Goal: Transaction & Acquisition: Download file/media

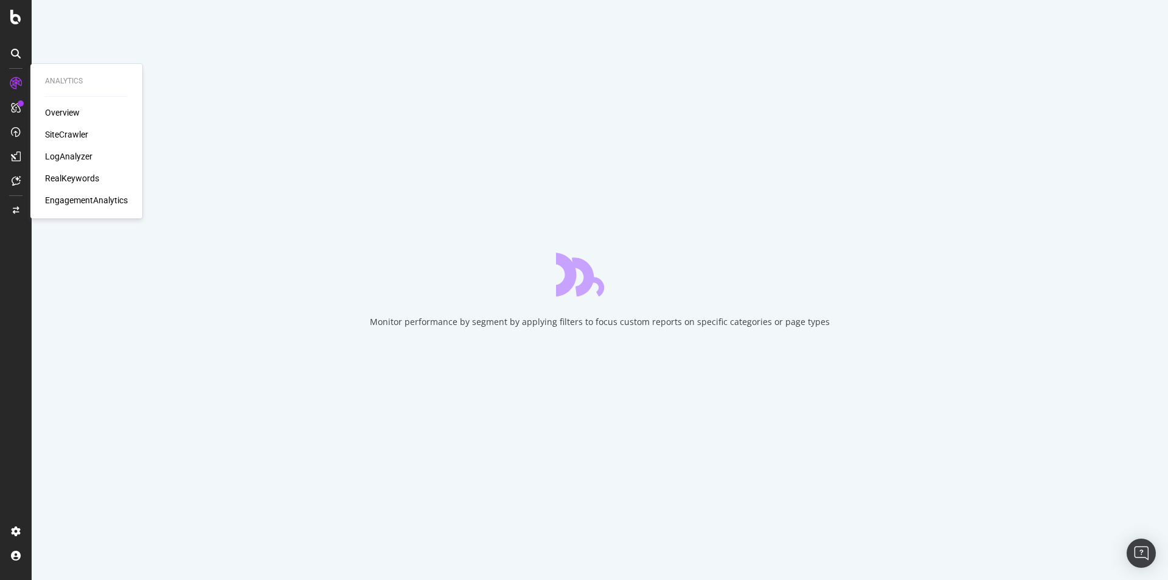
click at [80, 136] on div "SiteCrawler" at bounding box center [66, 134] width 43 height 12
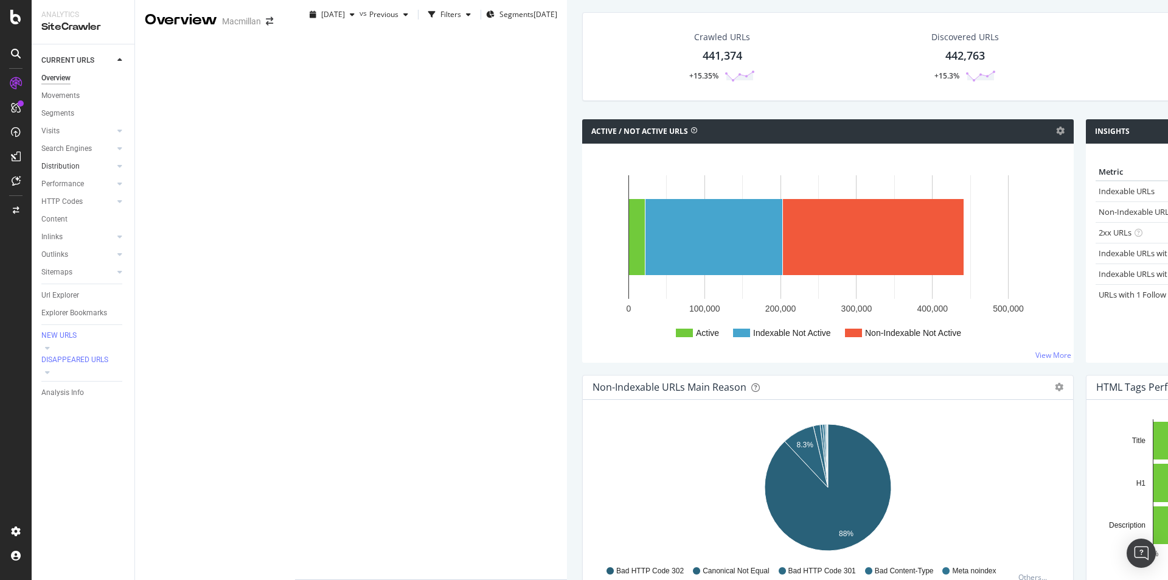
click at [106, 169] on div at bounding box center [108, 166] width 12 height 12
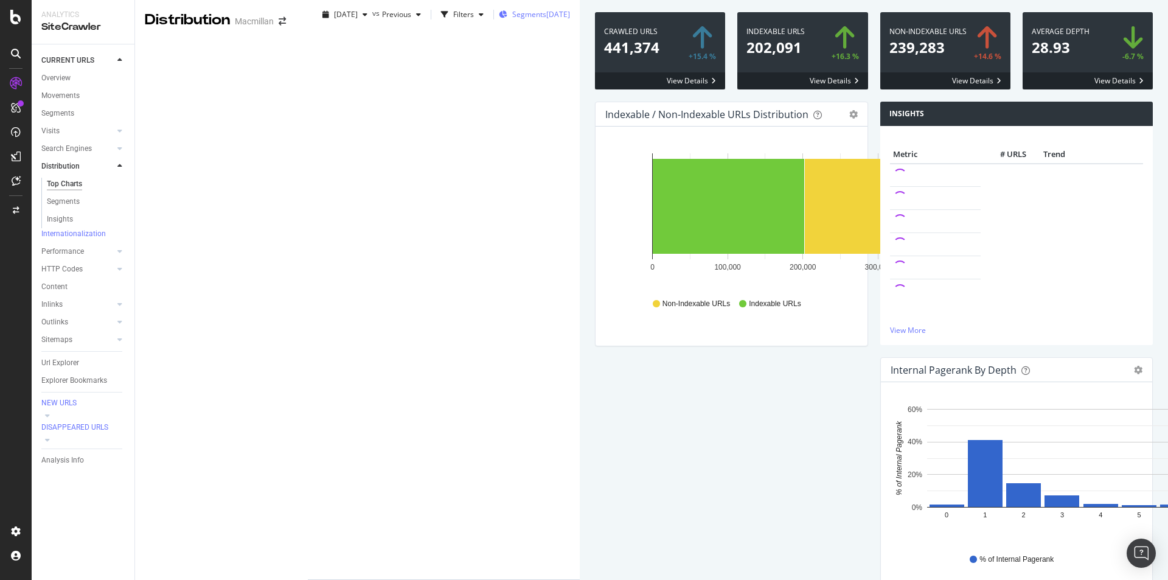
click at [512, 19] on span "Segments" at bounding box center [529, 14] width 34 height 10
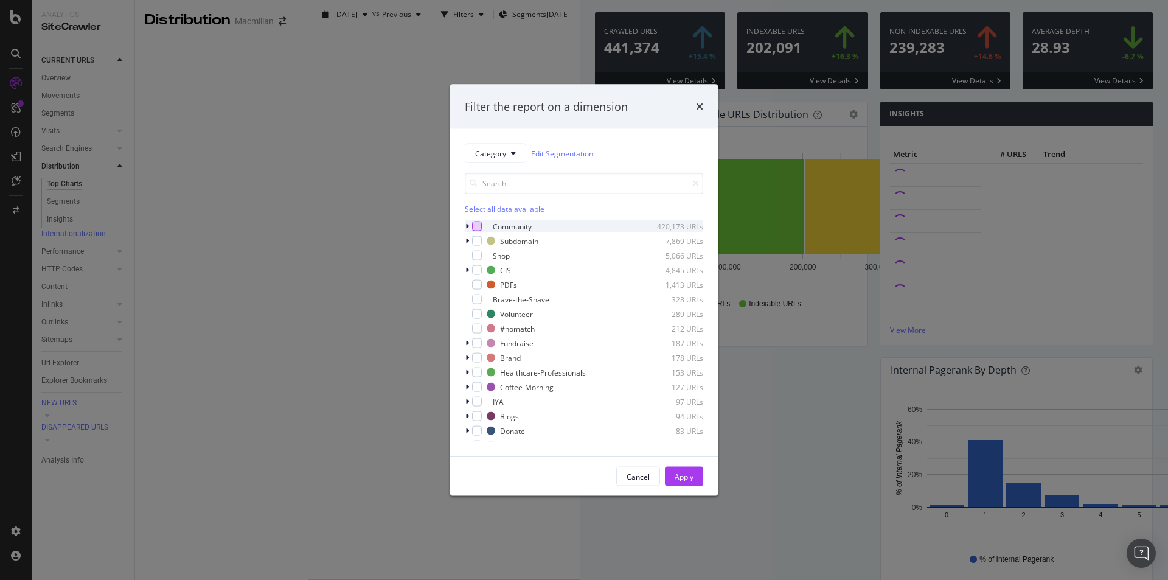
click at [474, 223] on div "modal" at bounding box center [477, 226] width 10 height 10
click at [689, 474] on div "Apply" at bounding box center [684, 476] width 19 height 10
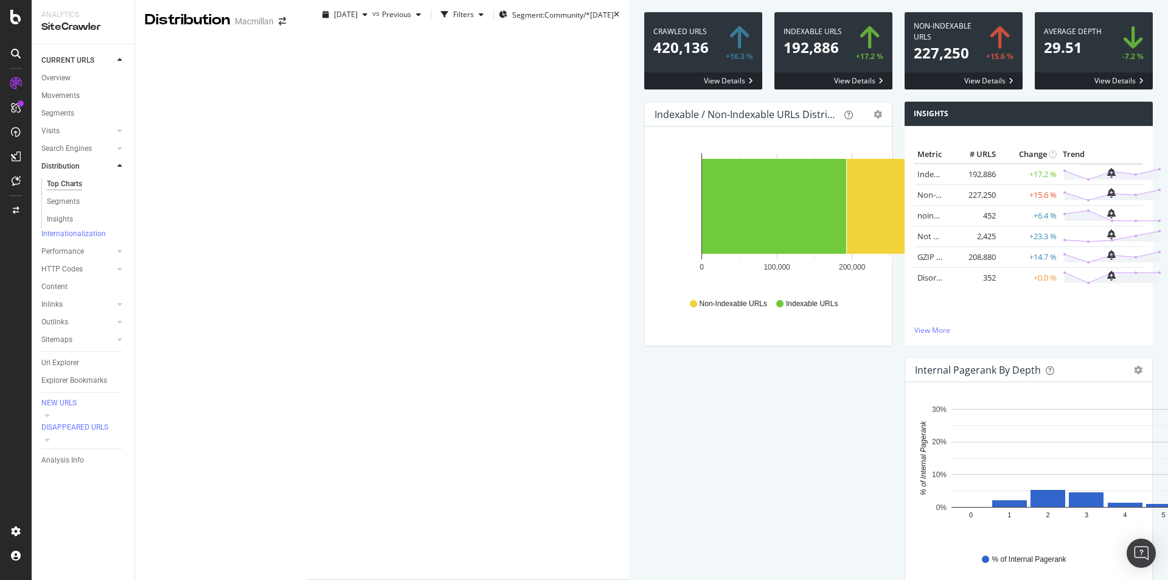
click at [645, 345] on div "Hold CTRL while clicking to filter the report. 0 100,000 200,000 300,000 400,00…" at bounding box center [768, 236] width 247 height 219
click at [49, 130] on div "Visits" at bounding box center [50, 131] width 18 height 13
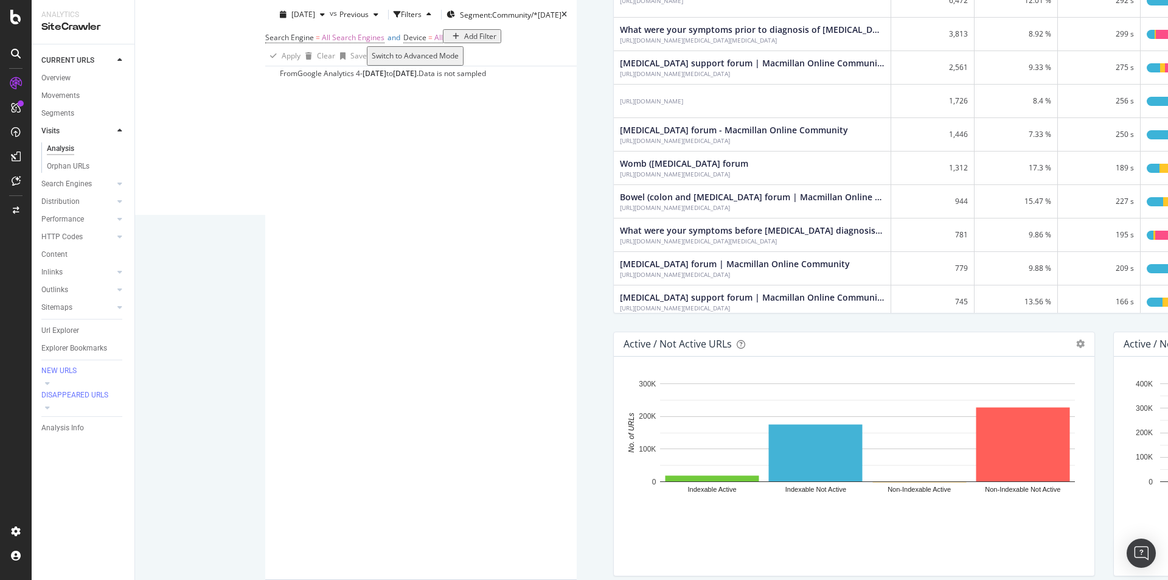
scroll to position [608, 0]
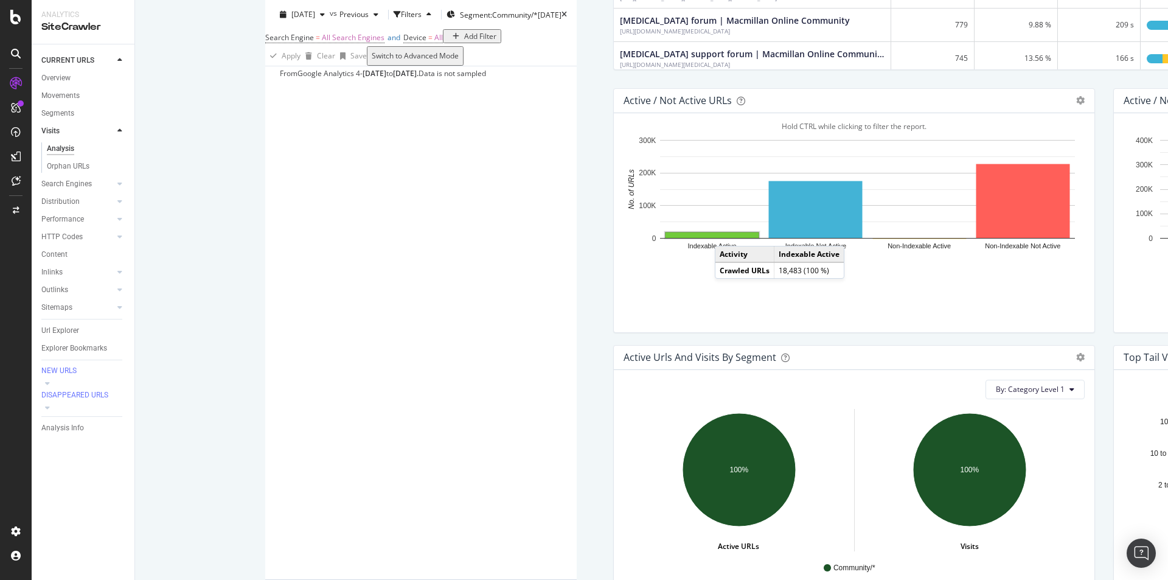
click at [665, 238] on rect "A chart." at bounding box center [711, 234] width 93 height 5
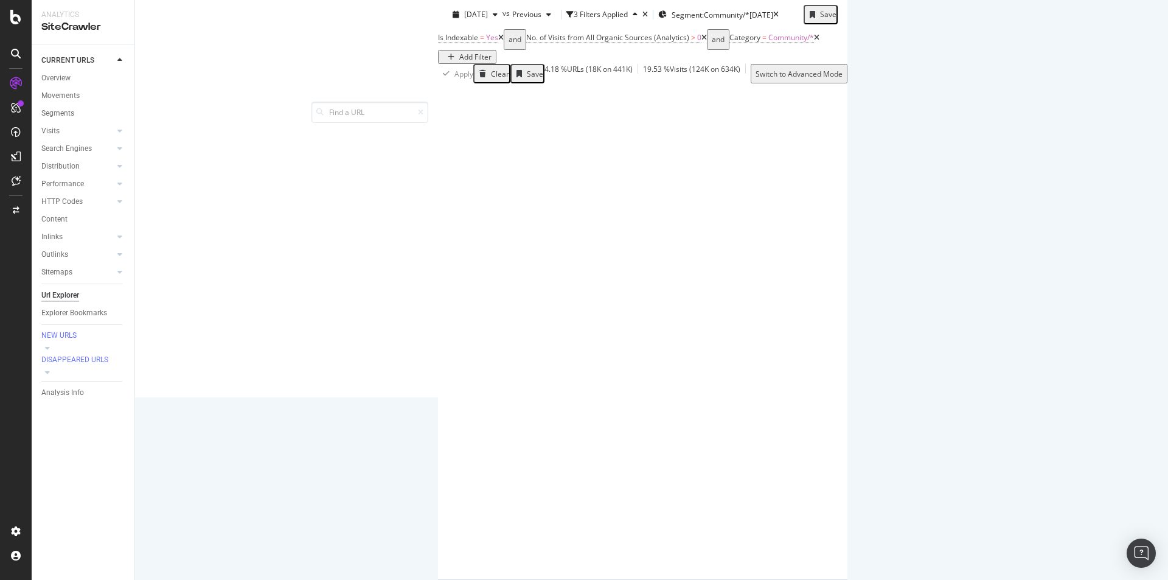
scroll to position [122, 0]
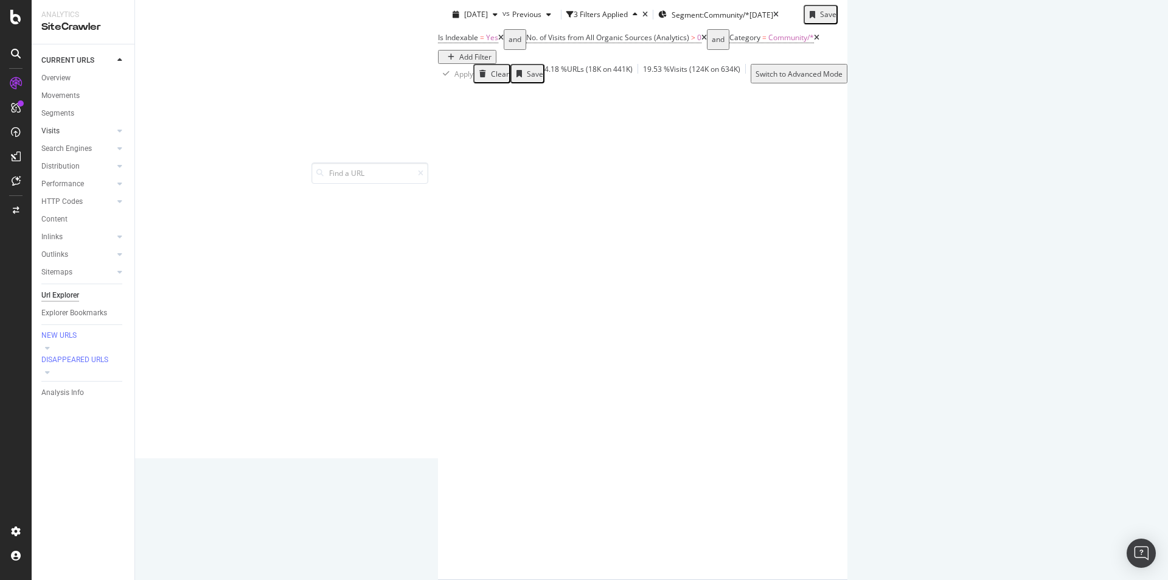
click at [60, 130] on link "Visits" at bounding box center [77, 131] width 72 height 13
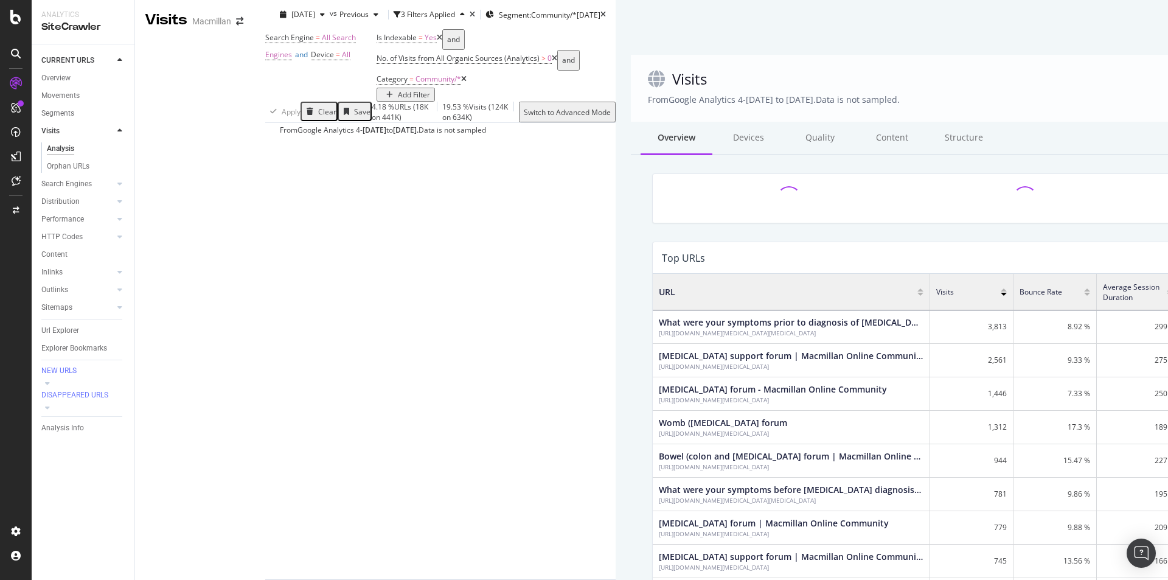
scroll to position [356, 971]
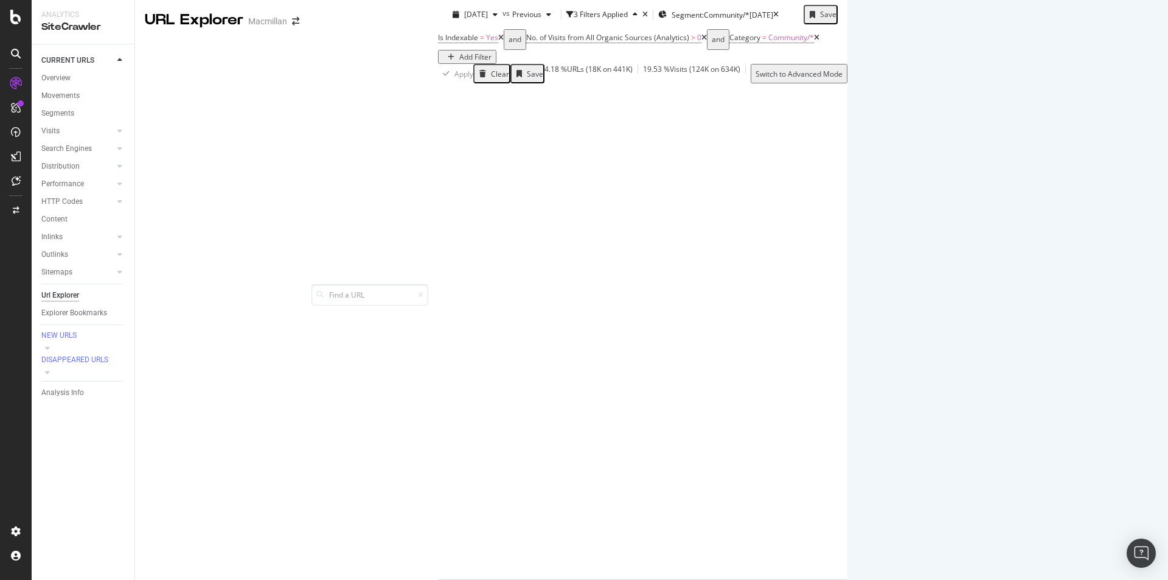
click at [1098, 223] on icon "button" at bounding box center [1101, 218] width 7 height 7
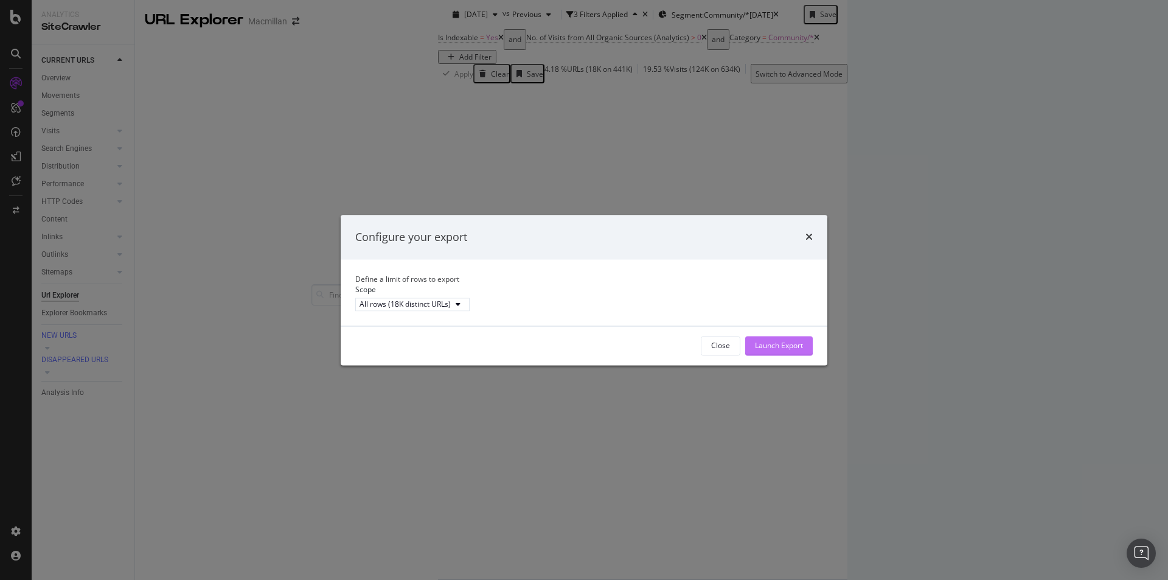
click at [807, 355] on button "Launch Export" at bounding box center [779, 345] width 68 height 19
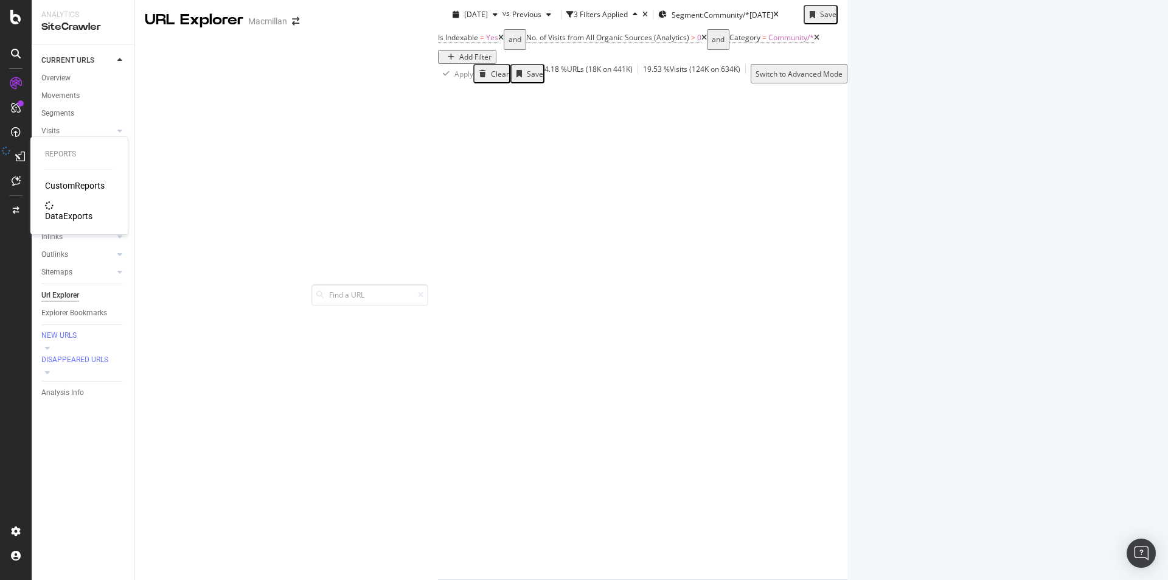
click at [62, 210] on div "DataExports" at bounding box center [68, 216] width 47 height 12
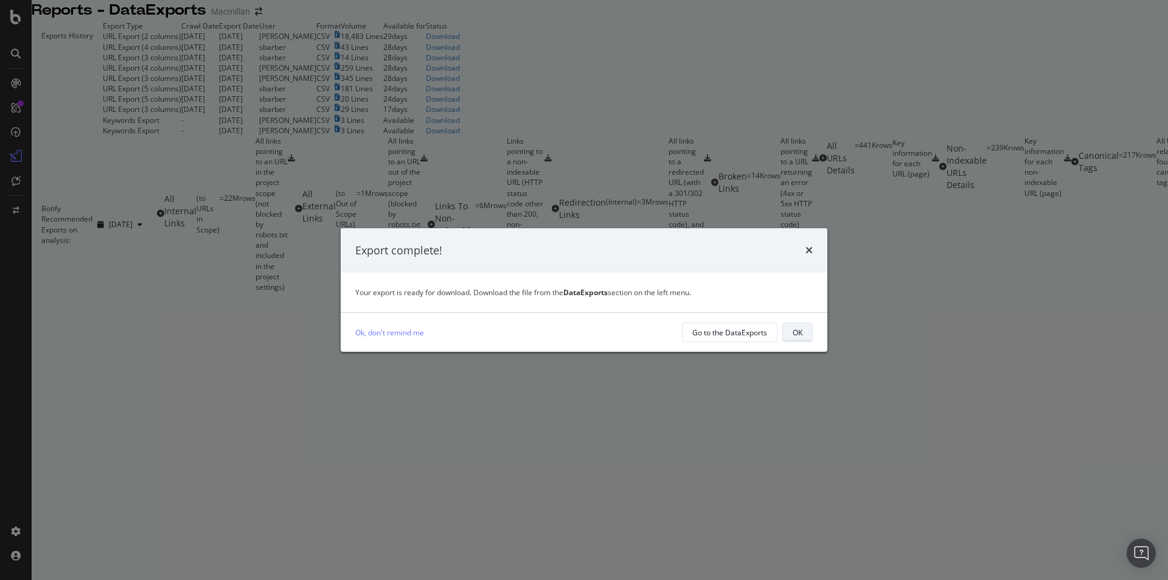
click at [787, 331] on button "OK" at bounding box center [797, 331] width 30 height 19
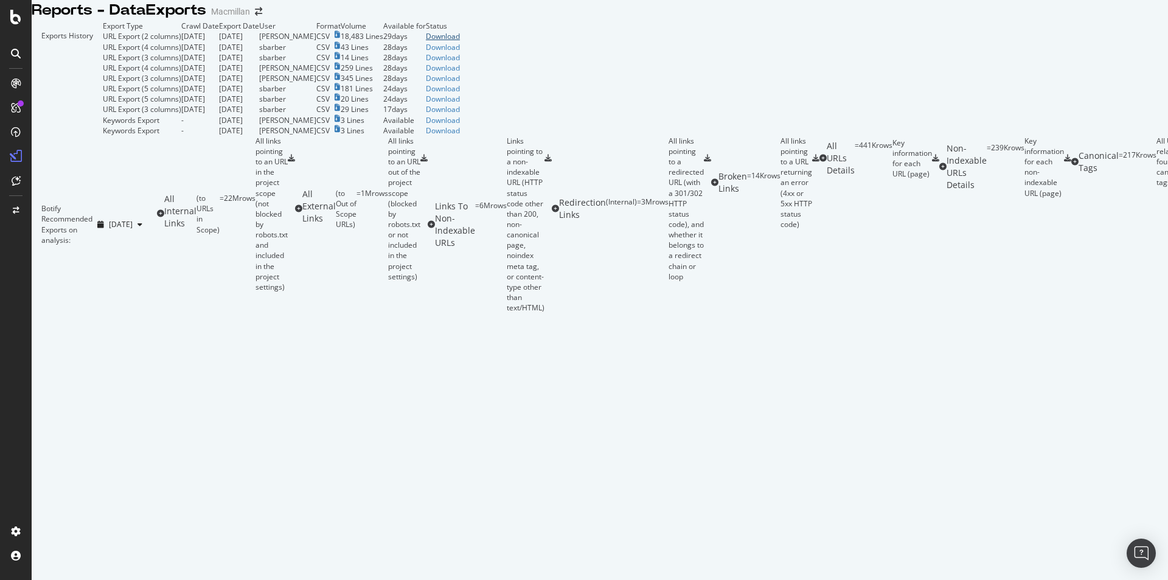
click at [460, 41] on div "Download" at bounding box center [443, 36] width 34 height 10
